Goal: Communication & Community: Ask a question

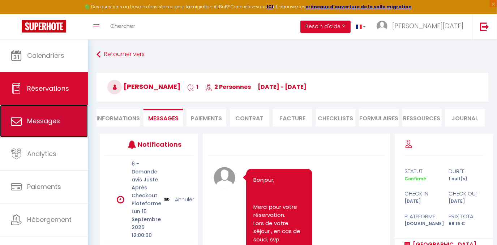
click at [43, 121] on span "Messages" at bounding box center [43, 120] width 33 height 9
select select "message"
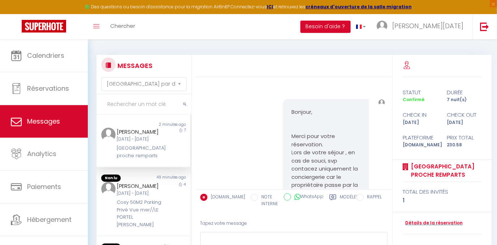
scroll to position [2463, 0]
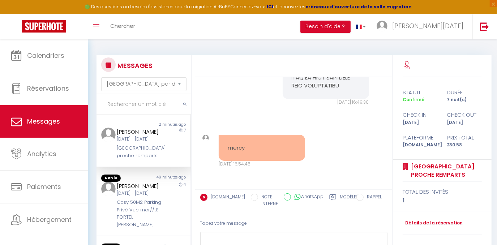
click at [142, 105] on input "text" at bounding box center [144, 104] width 95 height 20
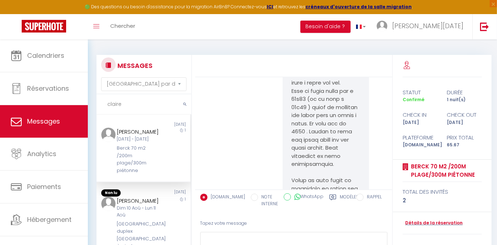
scroll to position [460, 0]
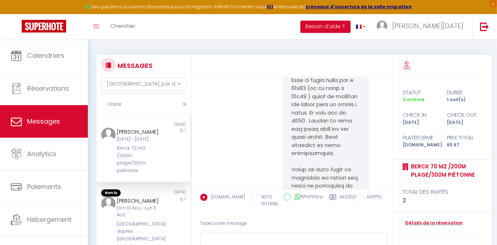
type input "claire"
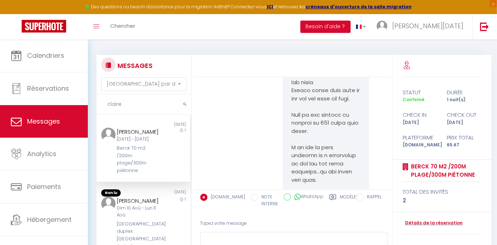
scroll to position [755, 0]
